Goal: Find specific page/section: Find specific page/section

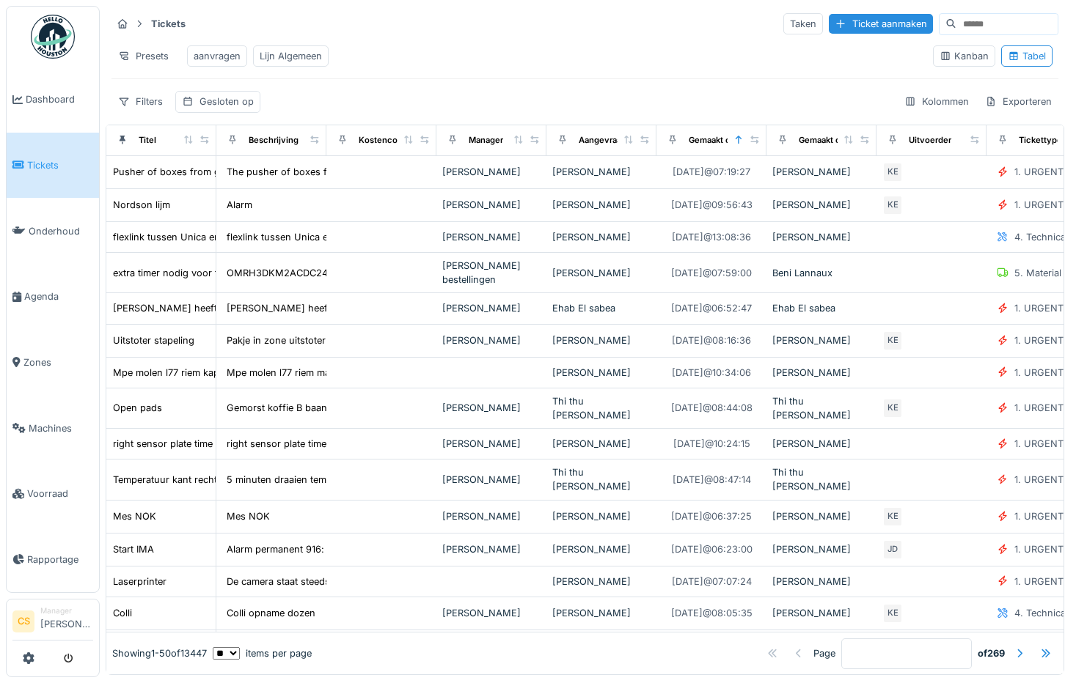
click at [558, 65] on div "Presets aanvragen Lijn Algemeen" at bounding box center [515, 56] width 809 height 33
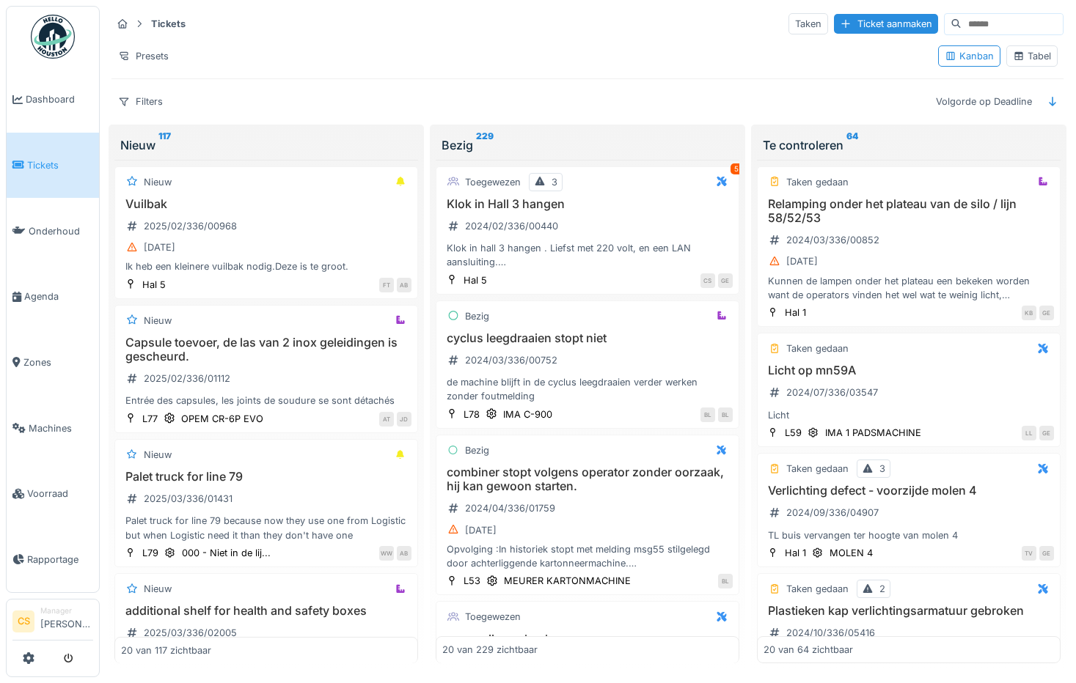
click at [1013, 59] on icon at bounding box center [1019, 56] width 12 height 10
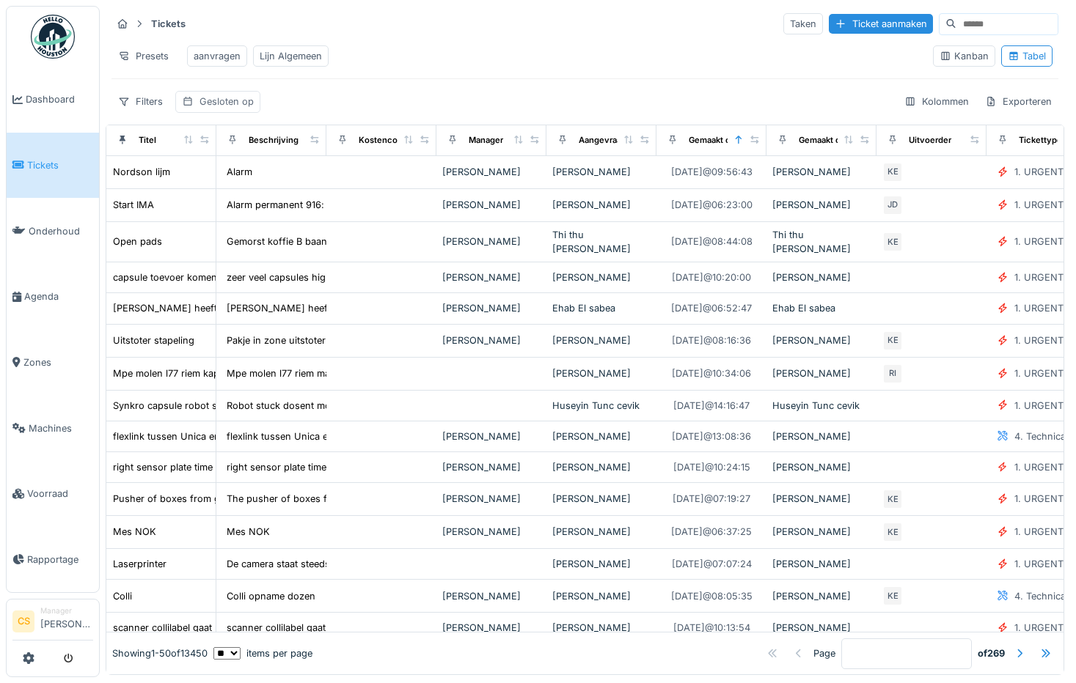
click at [233, 109] on div "Gesloten op" at bounding box center [226, 102] width 54 height 14
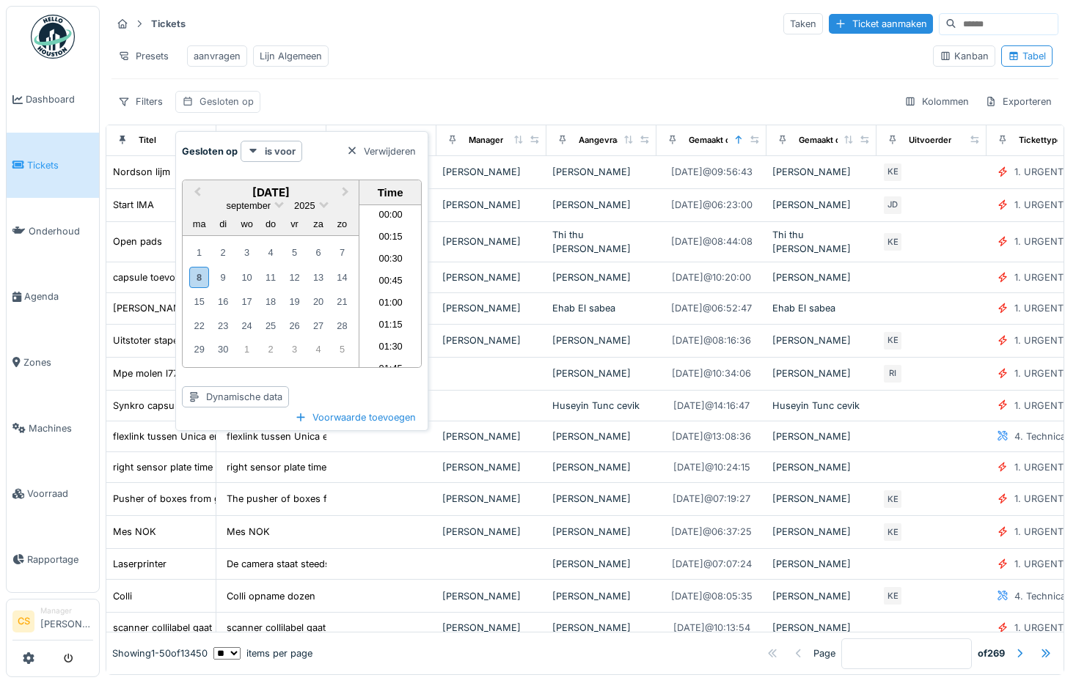
scroll to position [1206, 0]
click at [348, 151] on div at bounding box center [352, 151] width 12 height 14
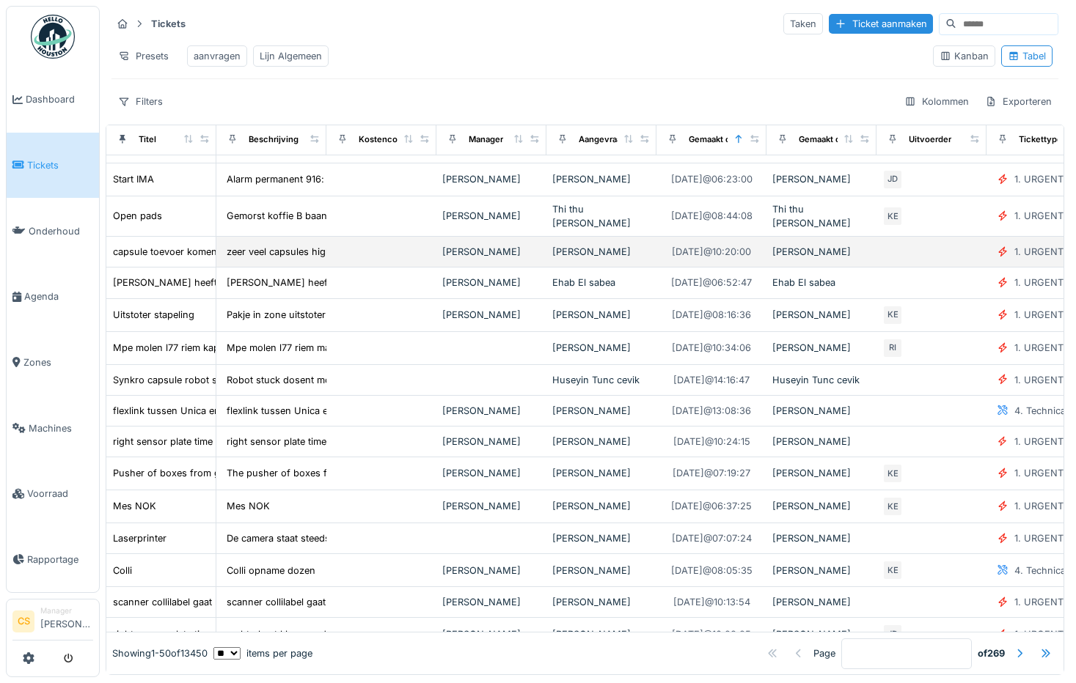
scroll to position [0, 0]
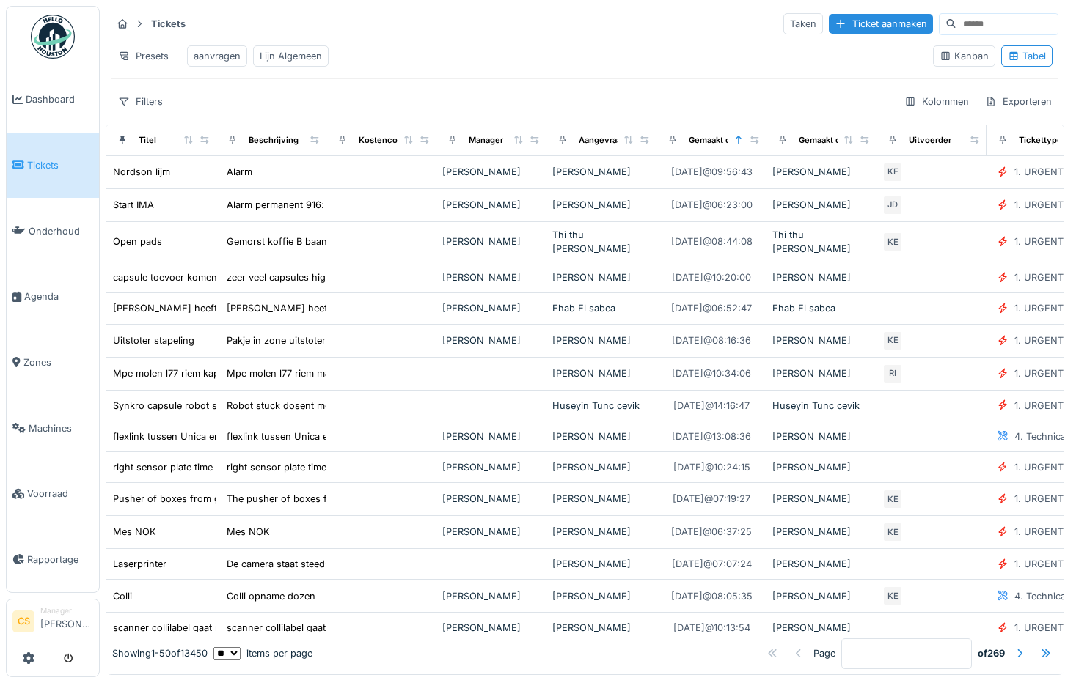
click at [571, 57] on div "Presets aanvragen Lijn Algemeen" at bounding box center [515, 56] width 809 height 33
